Goal: Book appointment/travel/reservation

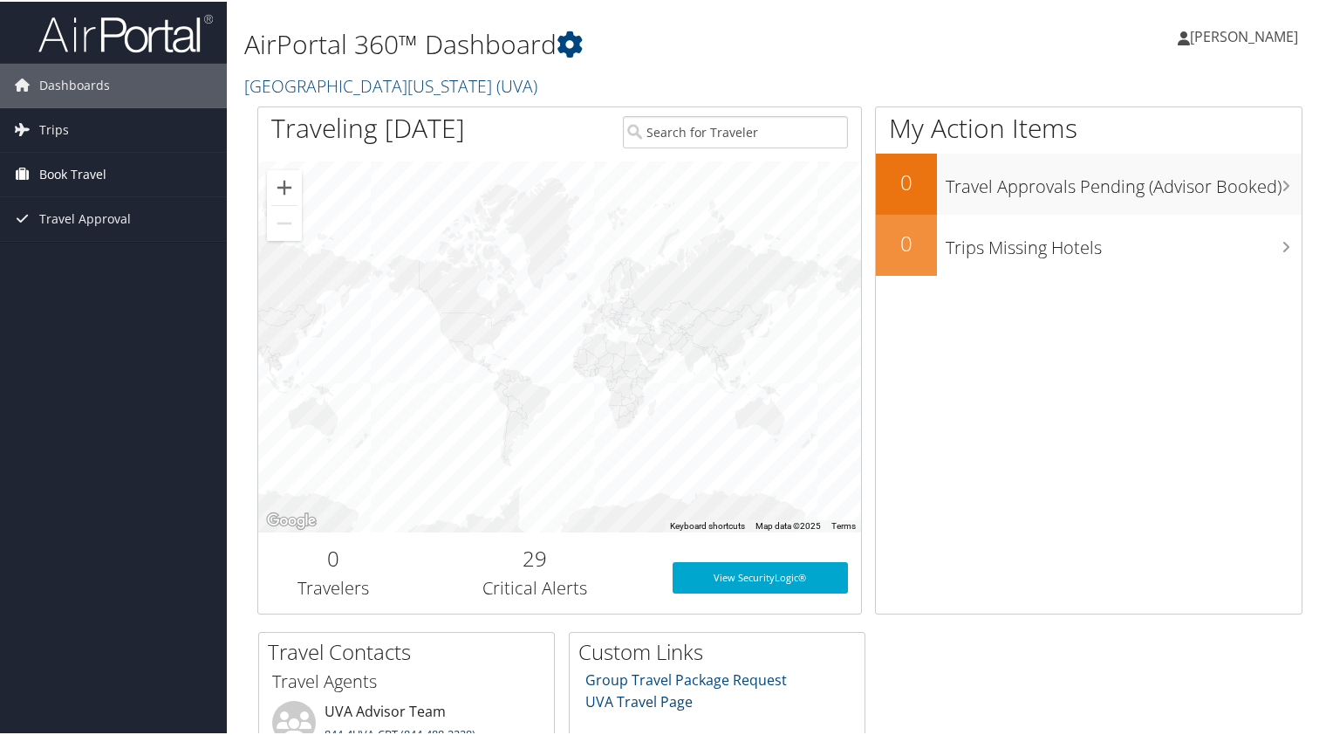
click at [108, 176] on link "Book Travel" at bounding box center [113, 173] width 227 height 44
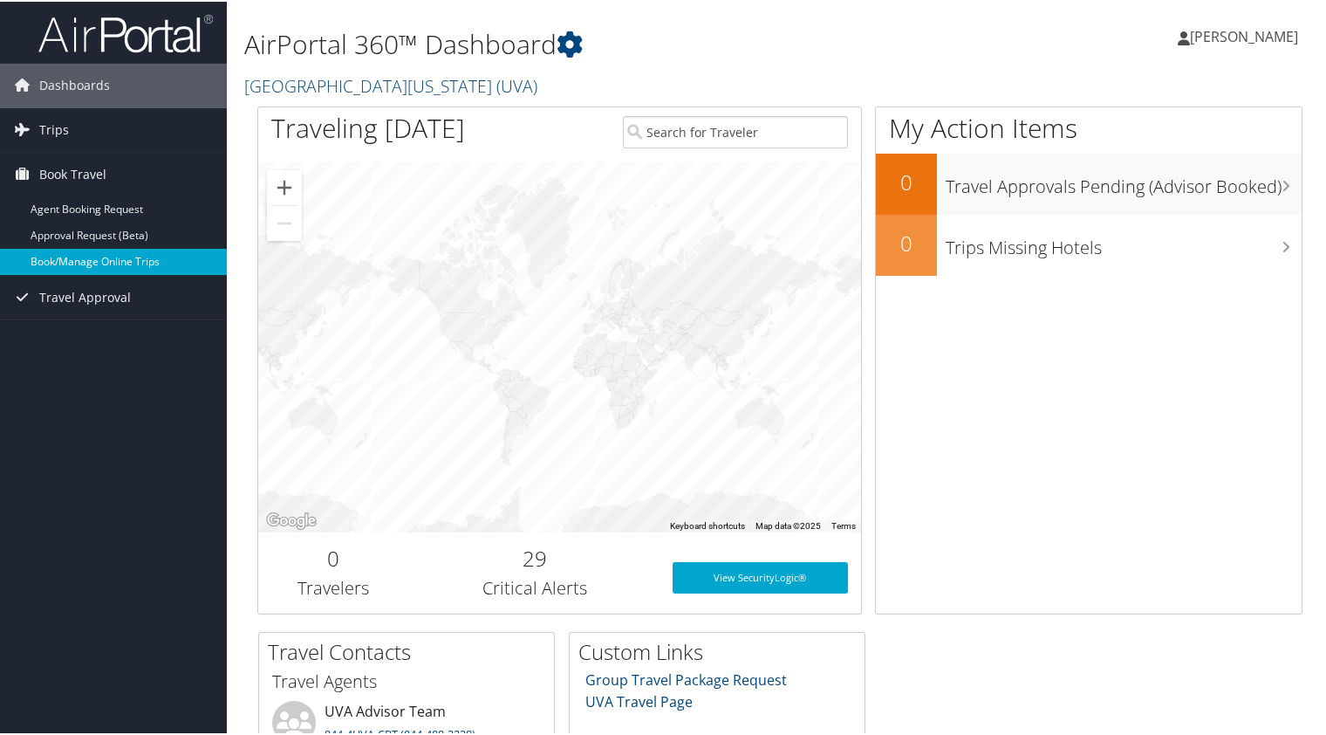
click at [139, 259] on link "Book/Manage Online Trips" at bounding box center [113, 260] width 227 height 26
